Goal: Use online tool/utility: Utilize a website feature to perform a specific function

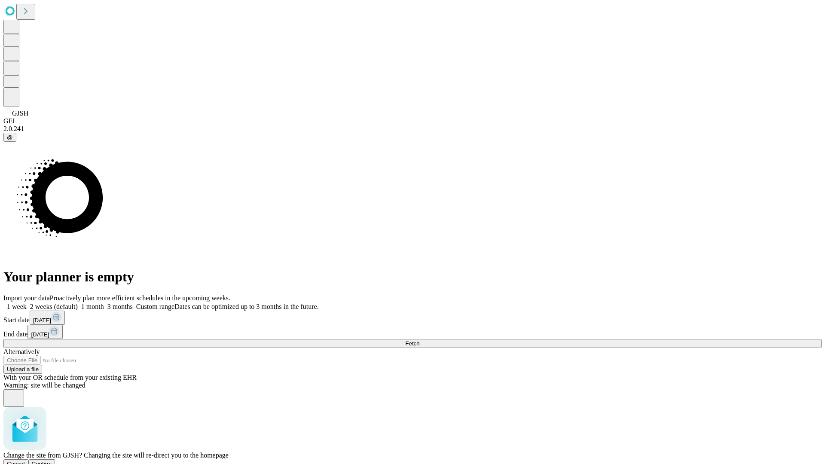
click at [52, 460] on span "Confirm" at bounding box center [42, 463] width 20 height 6
click at [27, 303] on label "1 week" at bounding box center [14, 306] width 23 height 7
click at [419, 340] on span "Fetch" at bounding box center [412, 343] width 14 height 6
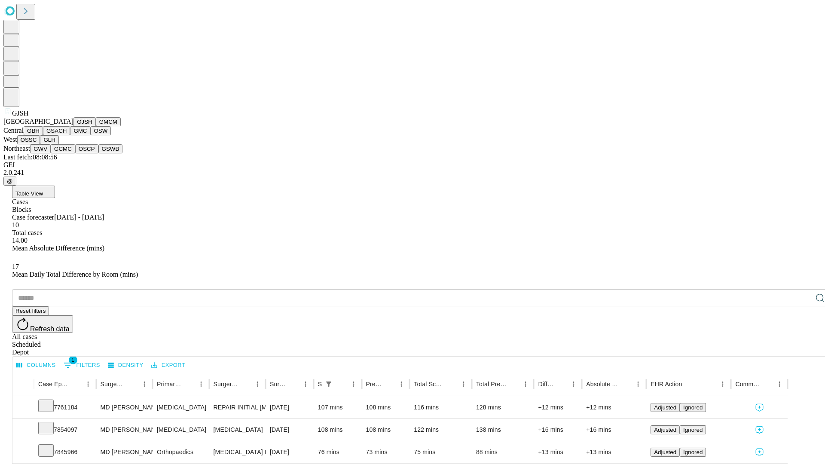
click at [96, 126] on button "GMCM" at bounding box center [108, 121] width 25 height 9
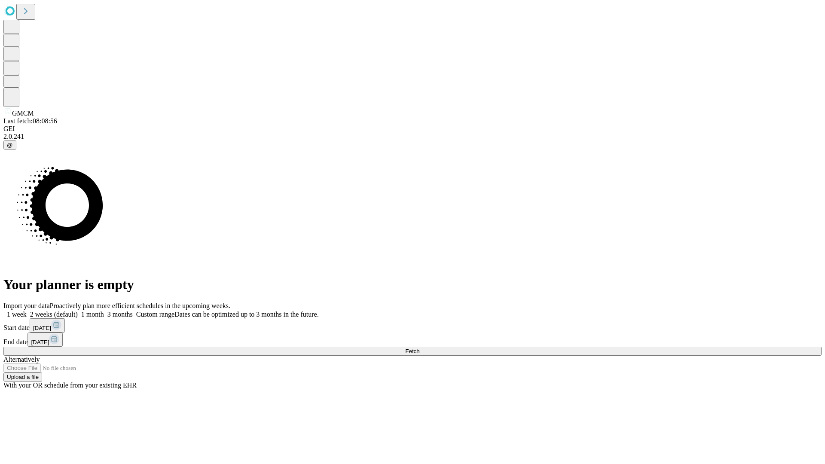
click at [27, 311] on label "1 week" at bounding box center [14, 314] width 23 height 7
click at [419, 348] on span "Fetch" at bounding box center [412, 351] width 14 height 6
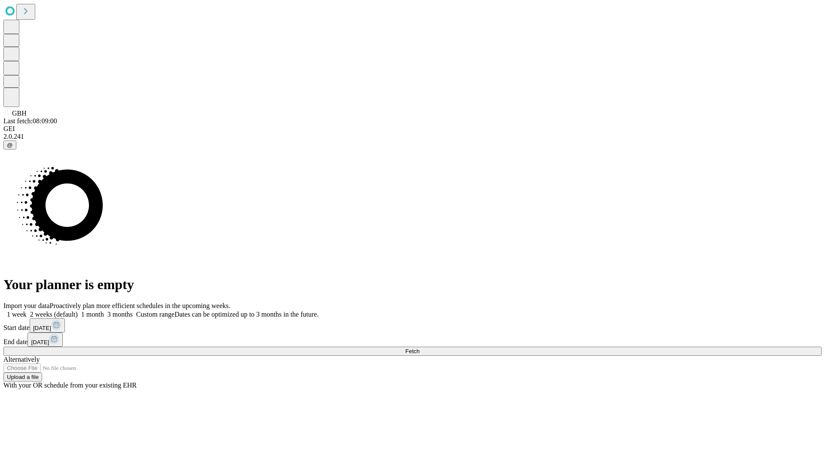
click at [27, 311] on label "1 week" at bounding box center [14, 314] width 23 height 7
click at [419, 348] on span "Fetch" at bounding box center [412, 351] width 14 height 6
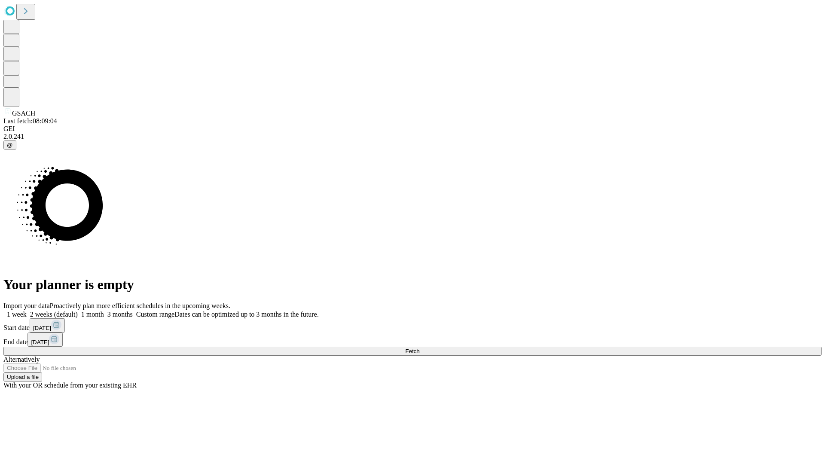
click at [27, 311] on label "1 week" at bounding box center [14, 314] width 23 height 7
click at [419, 348] on span "Fetch" at bounding box center [412, 351] width 14 height 6
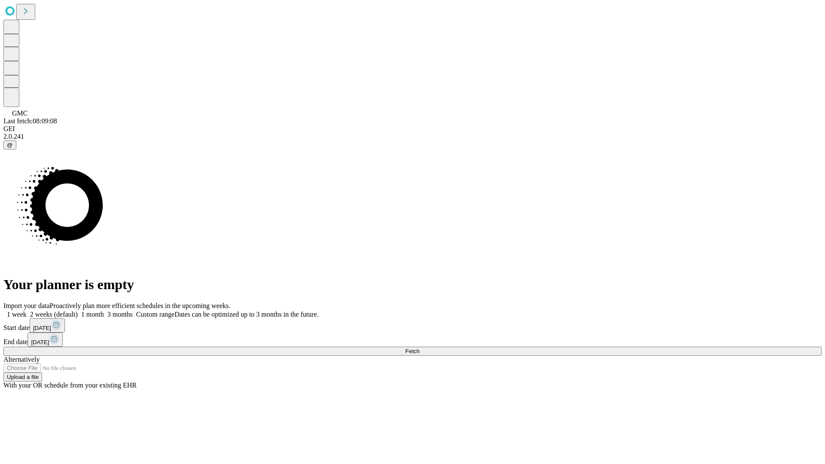
click at [27, 311] on label "1 week" at bounding box center [14, 314] width 23 height 7
click at [419, 348] on span "Fetch" at bounding box center [412, 351] width 14 height 6
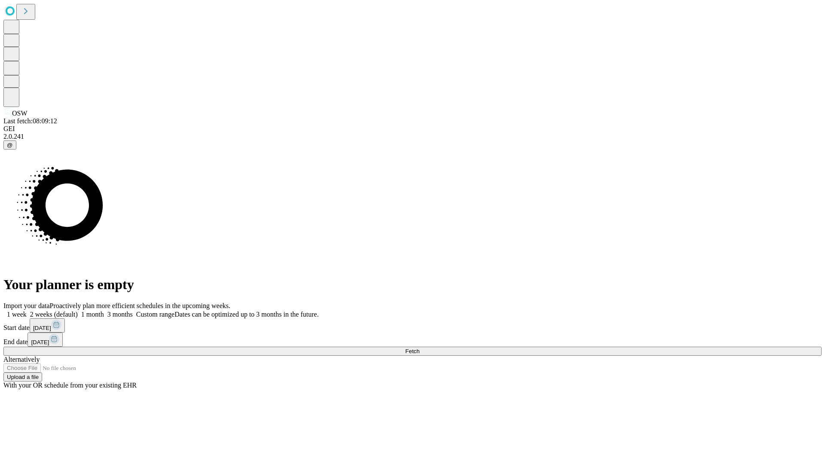
click at [27, 311] on label "1 week" at bounding box center [14, 314] width 23 height 7
click at [419, 348] on span "Fetch" at bounding box center [412, 351] width 14 height 6
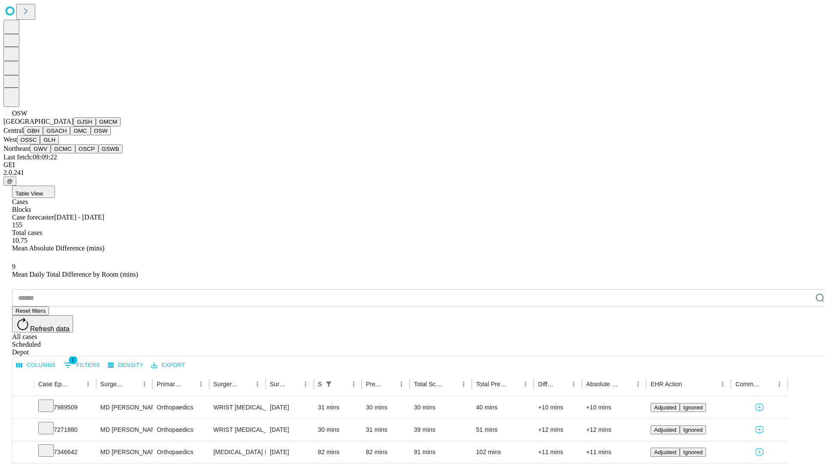
click at [40, 144] on button "OSSC" at bounding box center [28, 139] width 23 height 9
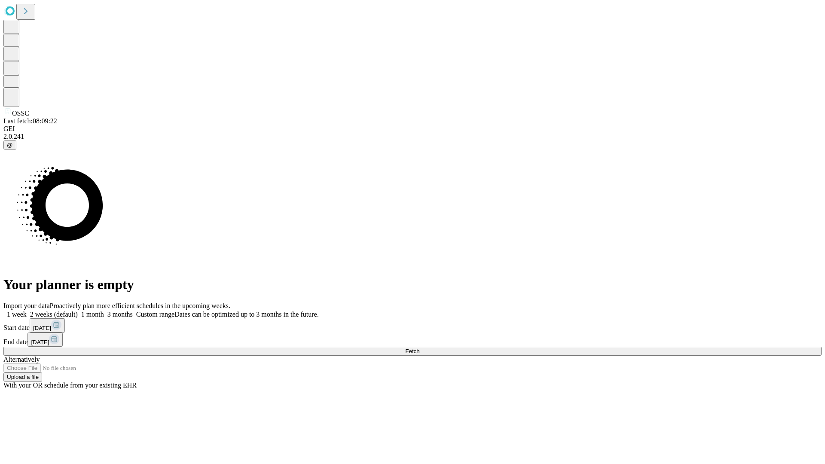
click at [27, 311] on label "1 week" at bounding box center [14, 314] width 23 height 7
click at [419, 348] on span "Fetch" at bounding box center [412, 351] width 14 height 6
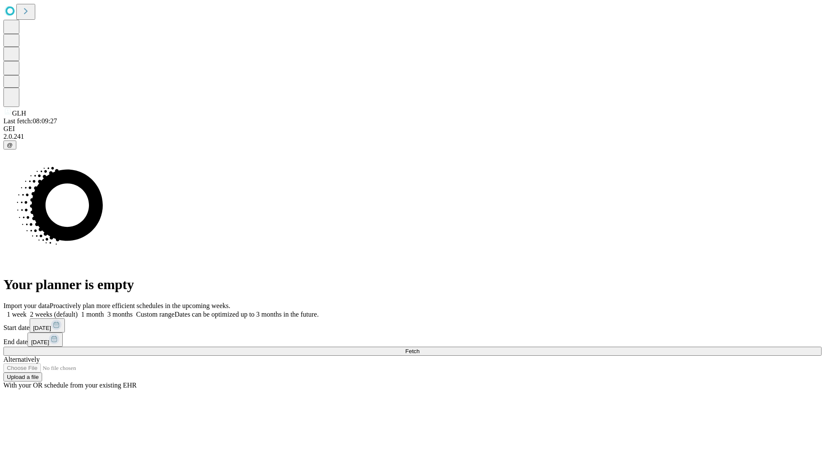
click at [27, 311] on label "1 week" at bounding box center [14, 314] width 23 height 7
click at [419, 348] on span "Fetch" at bounding box center [412, 351] width 14 height 6
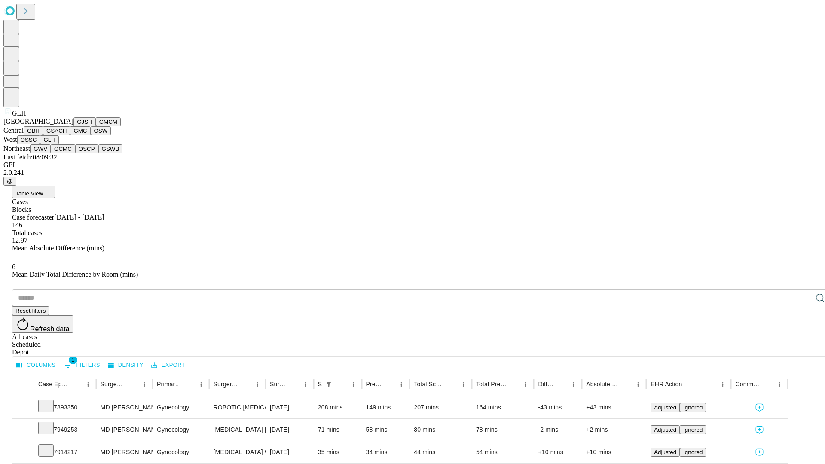
click at [51, 153] on button "GWV" at bounding box center [40, 148] width 21 height 9
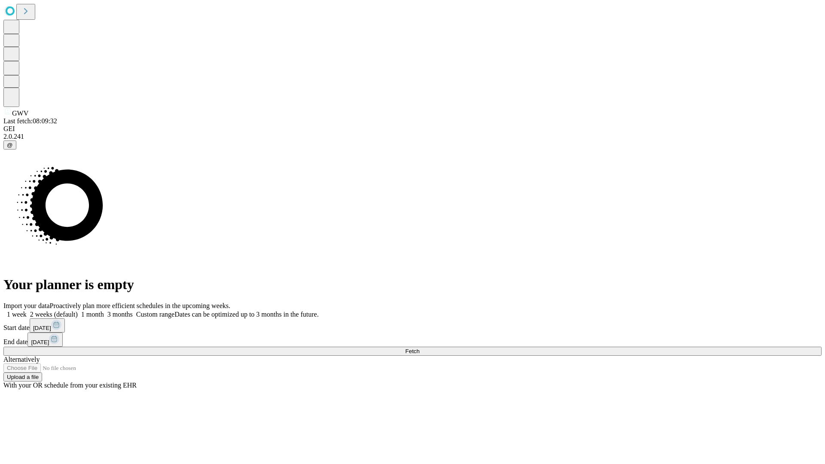
click at [27, 311] on label "1 week" at bounding box center [14, 314] width 23 height 7
click at [419, 348] on span "Fetch" at bounding box center [412, 351] width 14 height 6
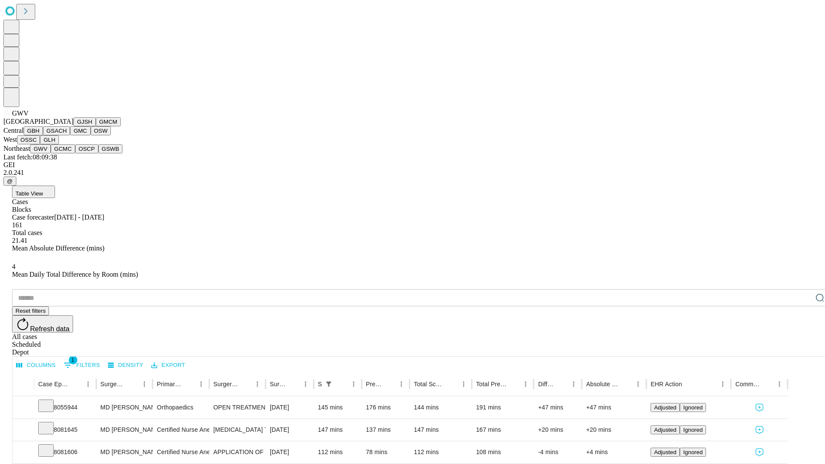
click at [67, 153] on button "GCMC" at bounding box center [63, 148] width 24 height 9
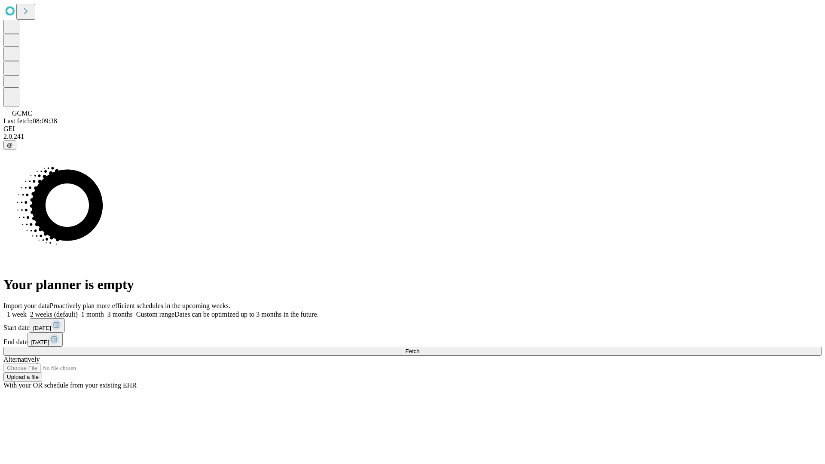
click at [27, 311] on label "1 week" at bounding box center [14, 314] width 23 height 7
click at [419, 348] on span "Fetch" at bounding box center [412, 351] width 14 height 6
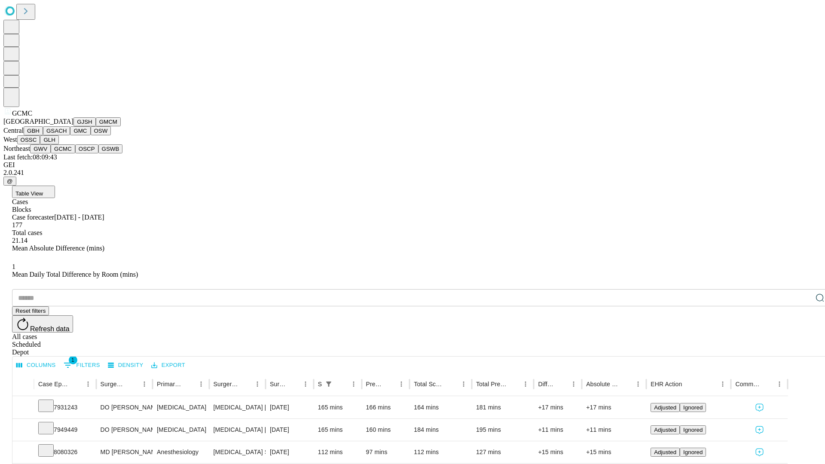
click at [75, 153] on button "OSCP" at bounding box center [86, 148] width 23 height 9
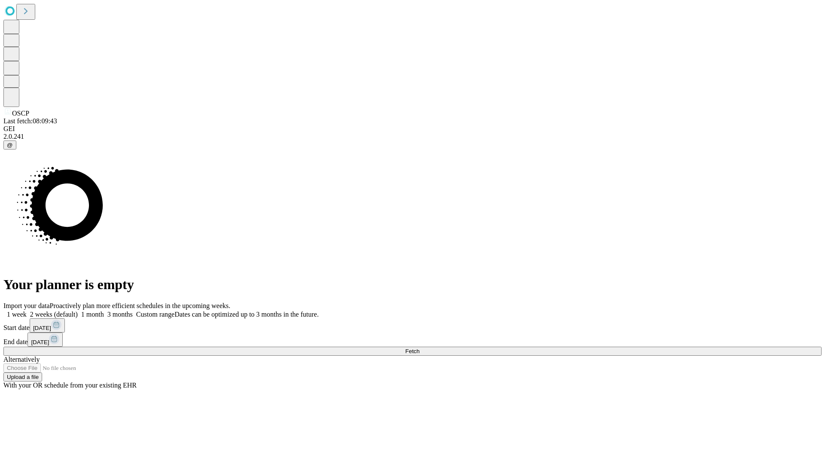
click at [27, 311] on label "1 week" at bounding box center [14, 314] width 23 height 7
click at [419, 348] on span "Fetch" at bounding box center [412, 351] width 14 height 6
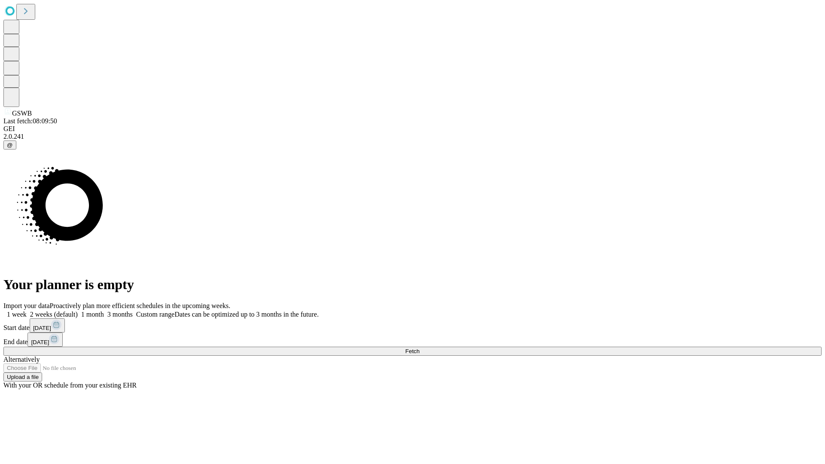
click at [27, 311] on label "1 week" at bounding box center [14, 314] width 23 height 7
click at [419, 348] on span "Fetch" at bounding box center [412, 351] width 14 height 6
